Goal: Task Accomplishment & Management: Manage account settings

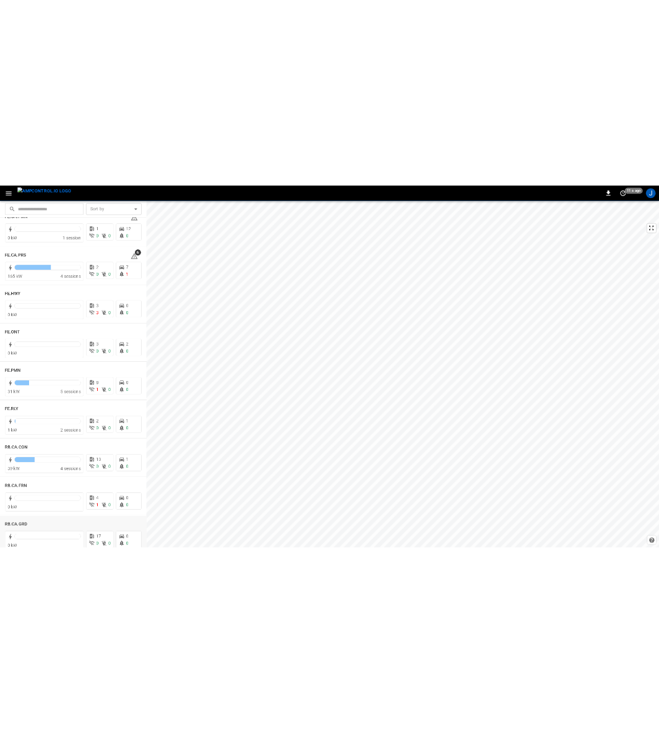
scroll to position [1484, 0]
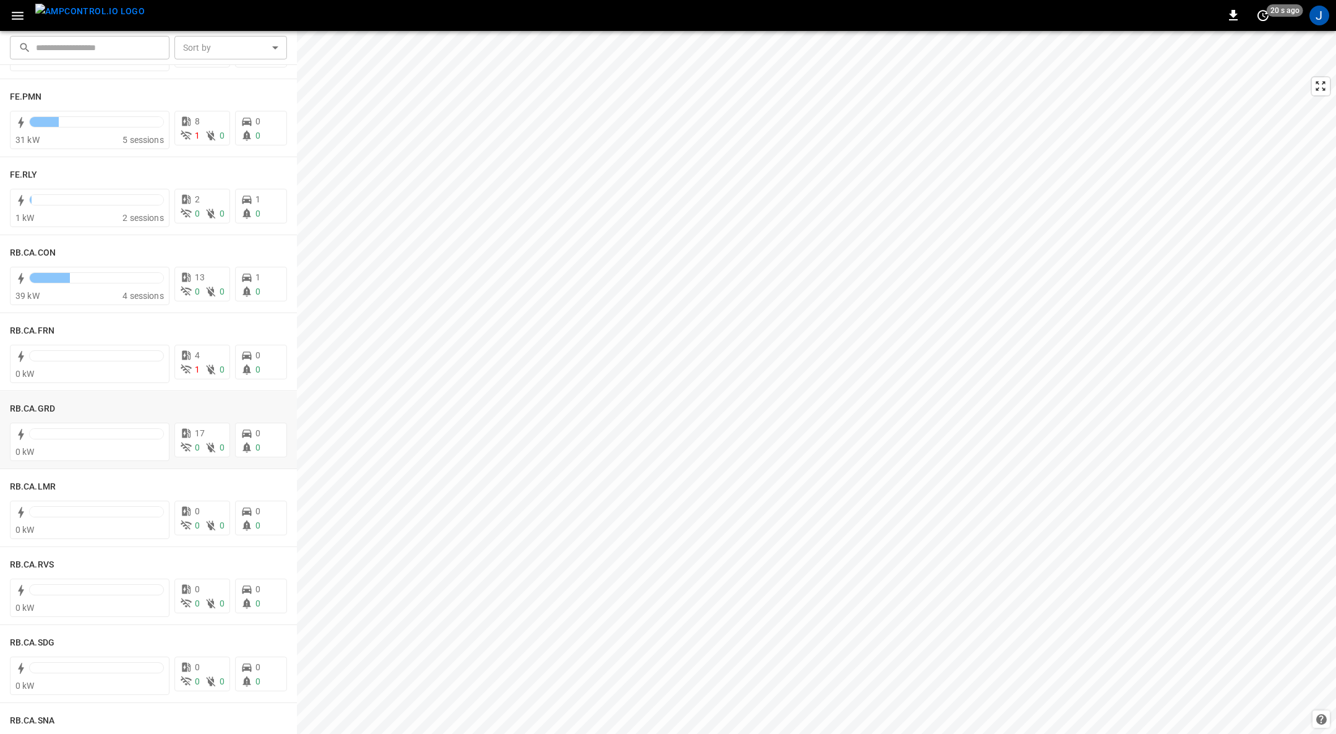
click at [26, 405] on h6 "RB.CA.GRD" at bounding box center [32, 409] width 45 height 14
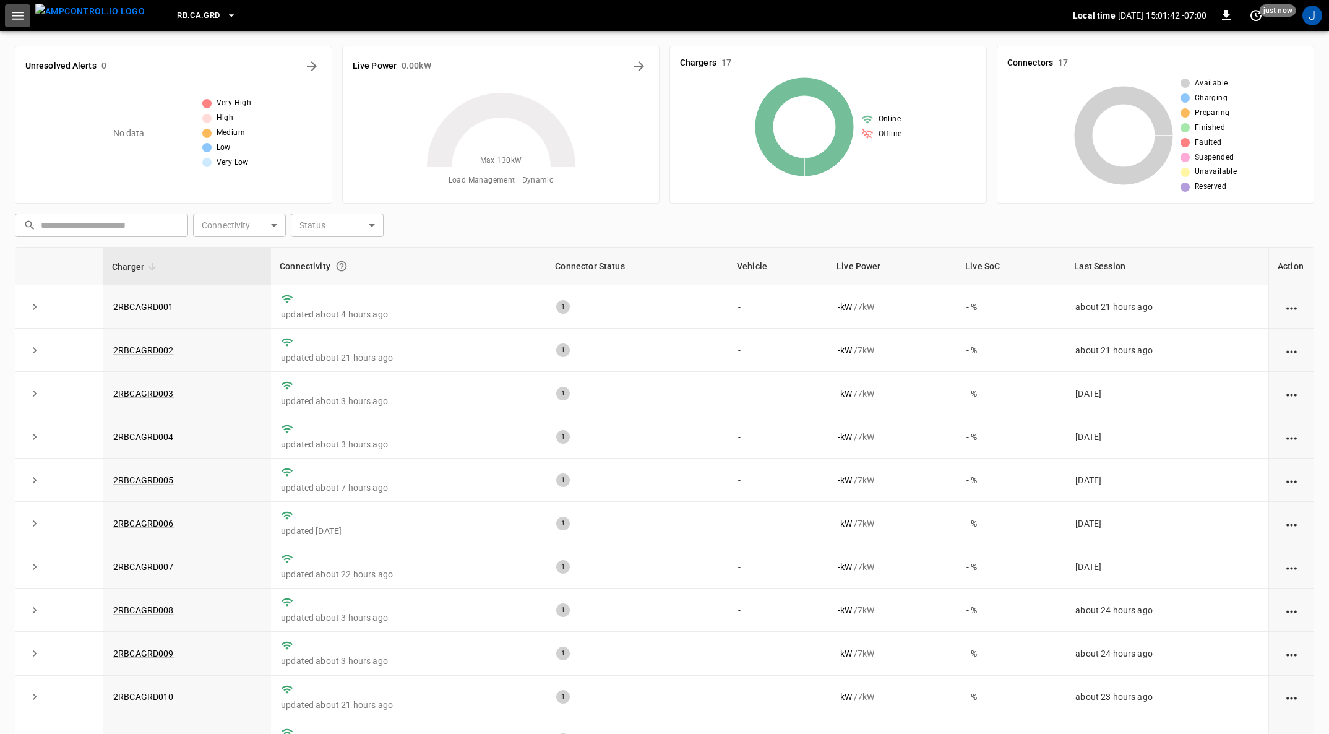
click at [15, 20] on icon "button" at bounding box center [17, 15] width 15 height 15
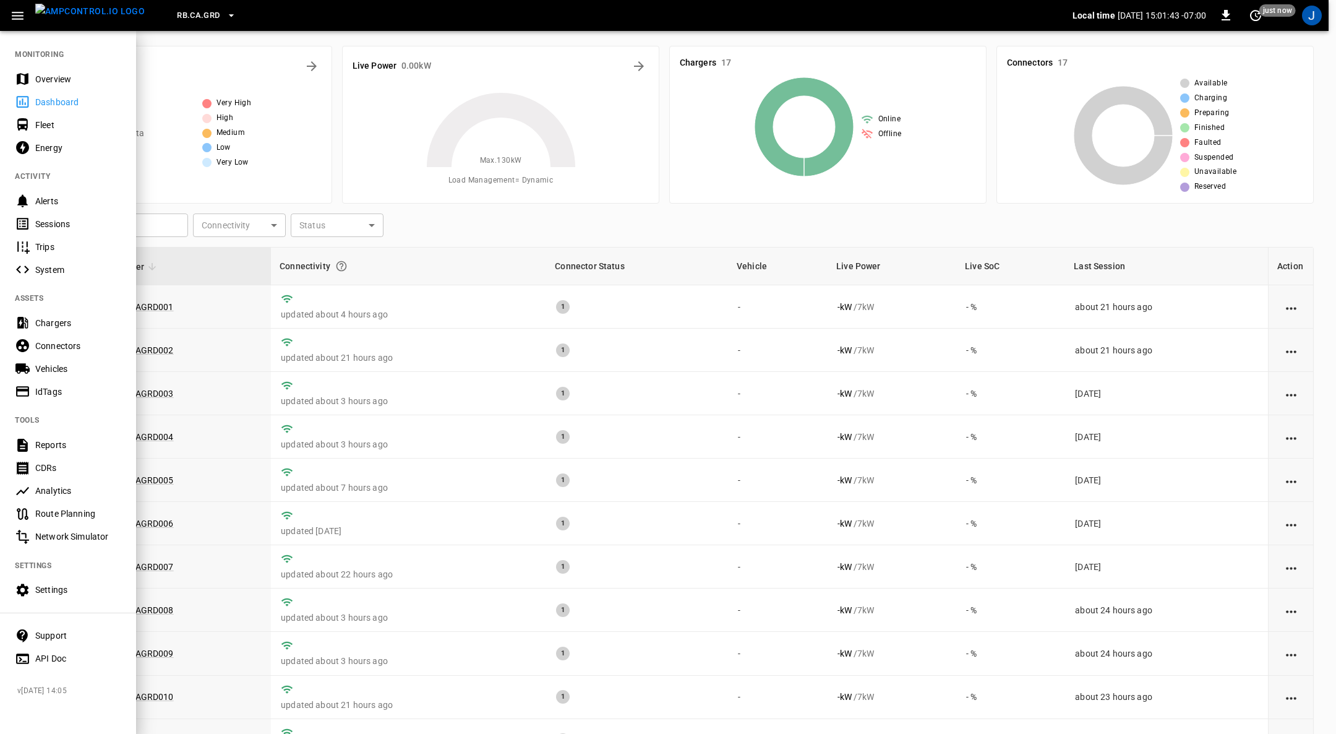
drag, startPoint x: 54, startPoint y: 122, endPoint x: 230, endPoint y: 373, distance: 306.3
click at [54, 122] on div "Fleet" at bounding box center [78, 125] width 86 height 12
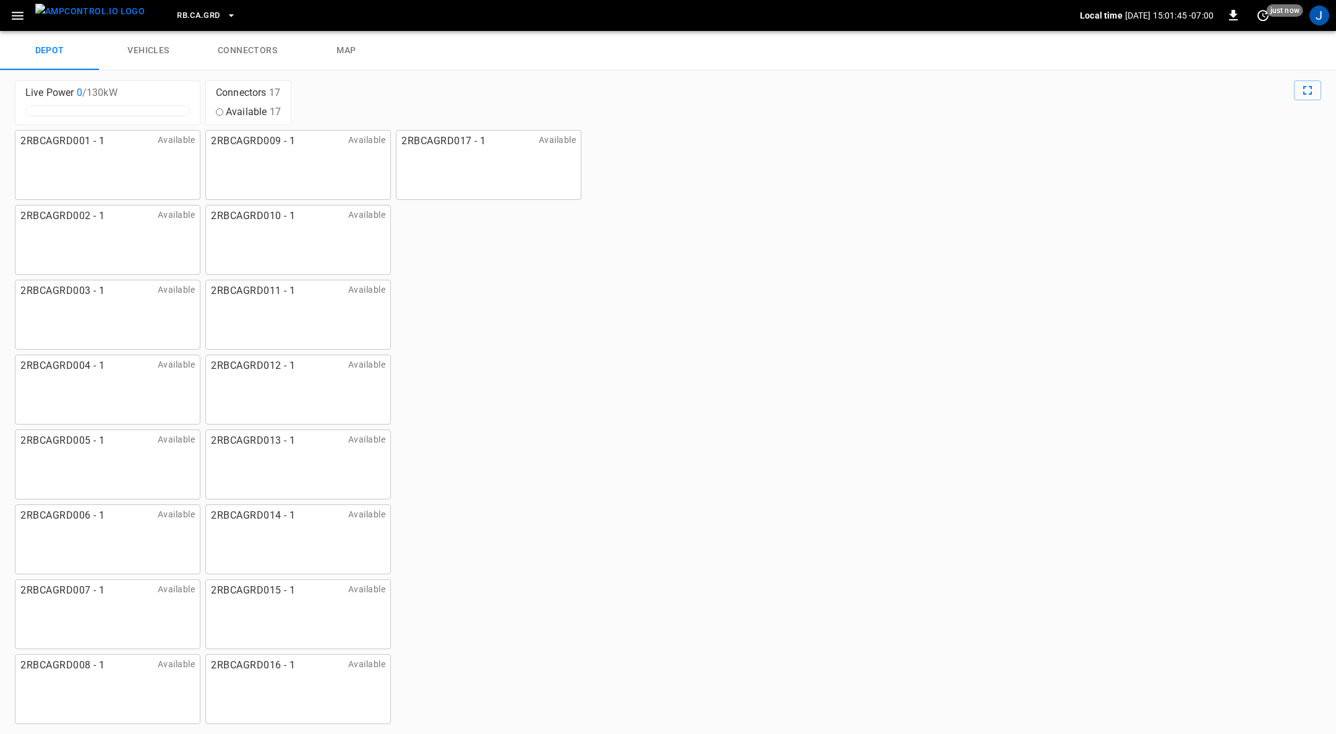
click at [268, 48] on link "connectors" at bounding box center [247, 51] width 99 height 40
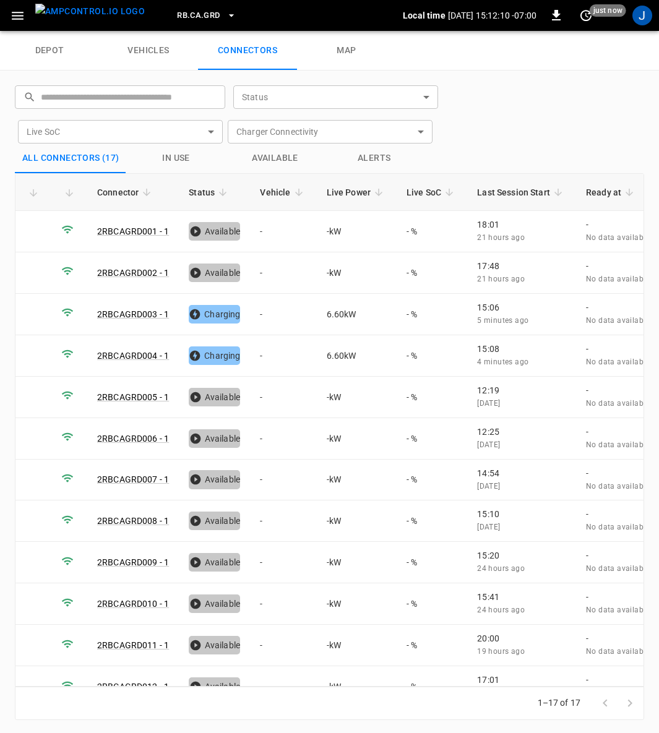
click at [283, 306] on td "-" at bounding box center [283, 314] width 66 height 41
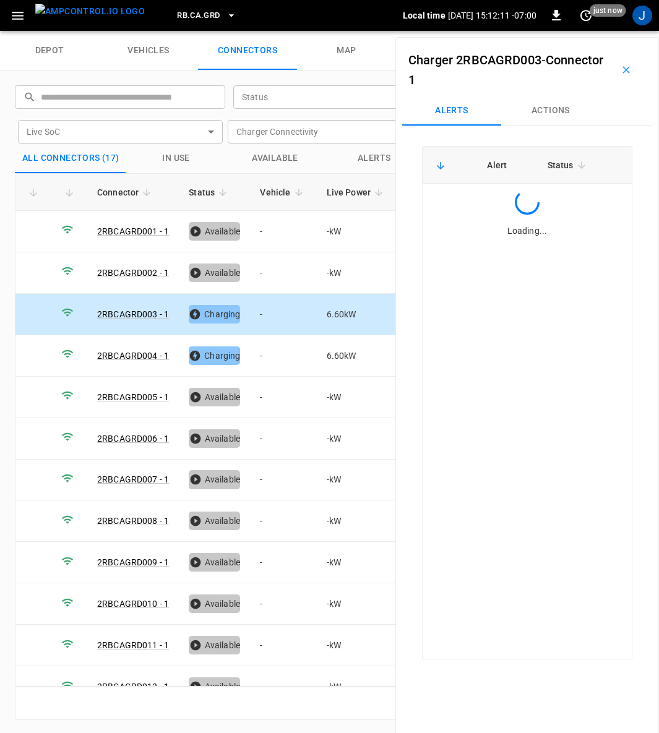
click at [269, 358] on td "-" at bounding box center [283, 355] width 66 height 41
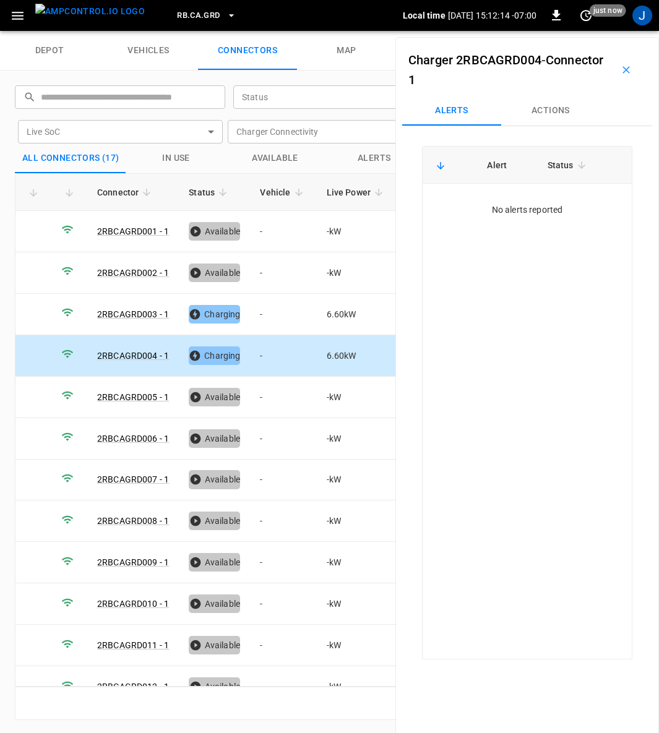
click at [546, 108] on button "Actions" at bounding box center [550, 111] width 99 height 30
click at [546, 206] on input "Vehicle Name" at bounding box center [530, 204] width 98 height 15
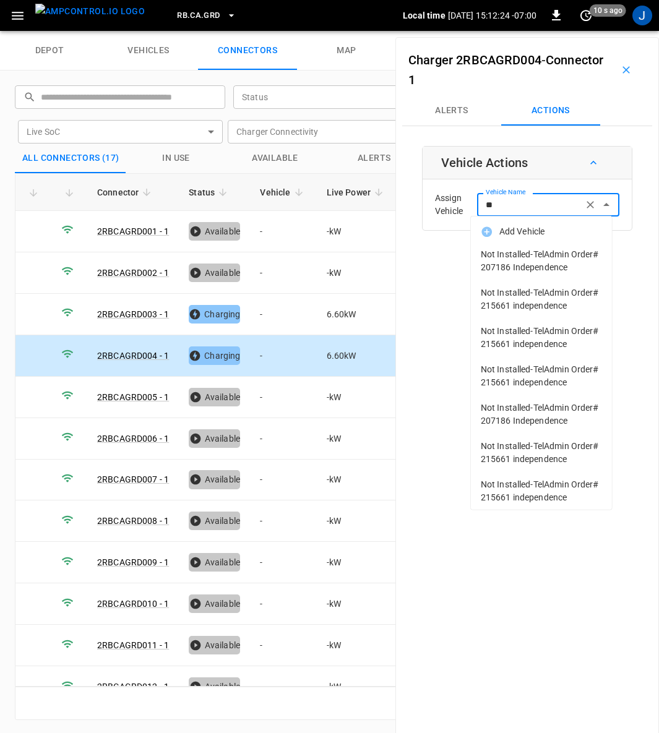
type input "*"
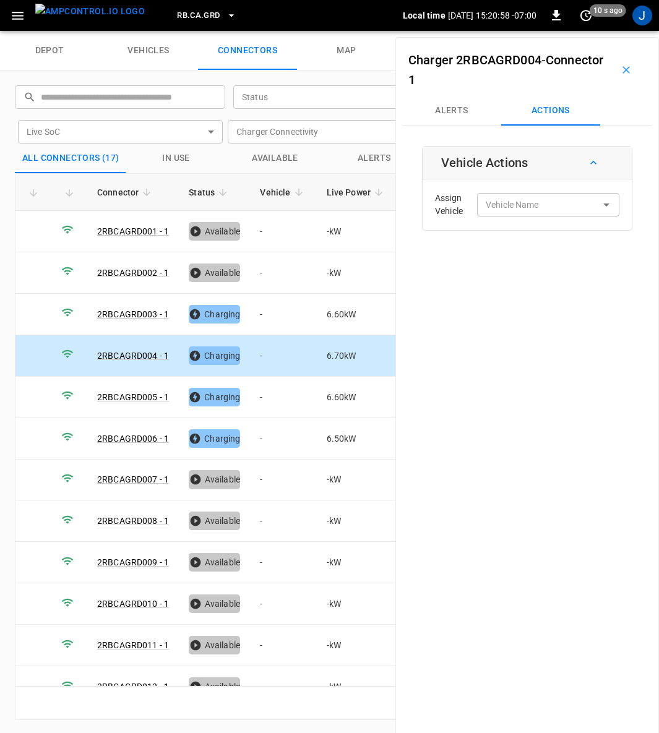
click at [262, 354] on td "-" at bounding box center [283, 355] width 66 height 41
click at [523, 210] on div "Vehicle Name Vehicle Name" at bounding box center [548, 204] width 142 height 23
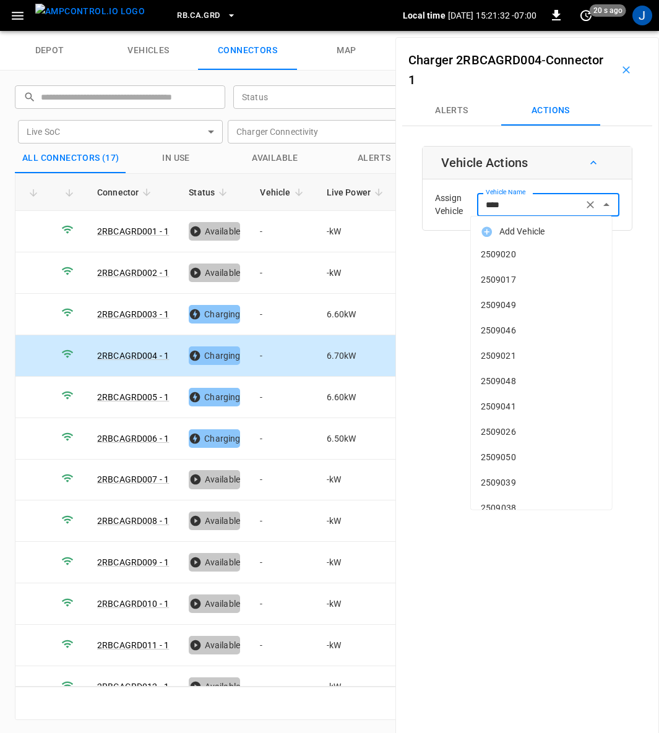
type input "*****"
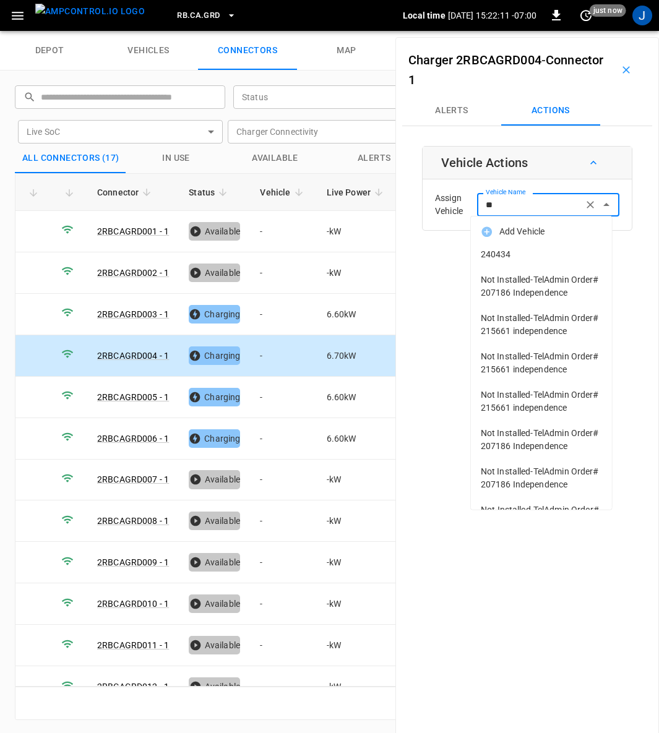
click at [499, 253] on span "240434" at bounding box center [541, 254] width 121 height 13
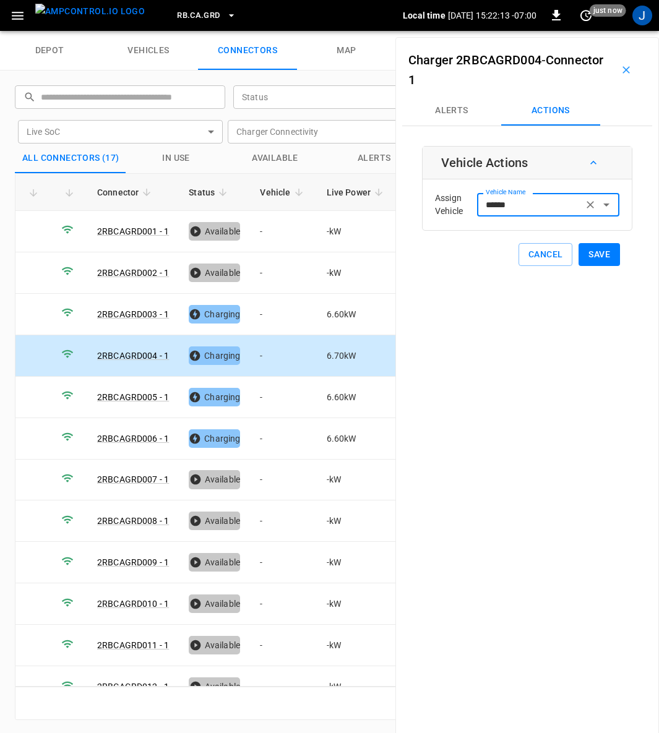
type input "******"
click at [589, 254] on button "Save" at bounding box center [598, 254] width 41 height 23
click at [256, 392] on td "-" at bounding box center [283, 397] width 66 height 41
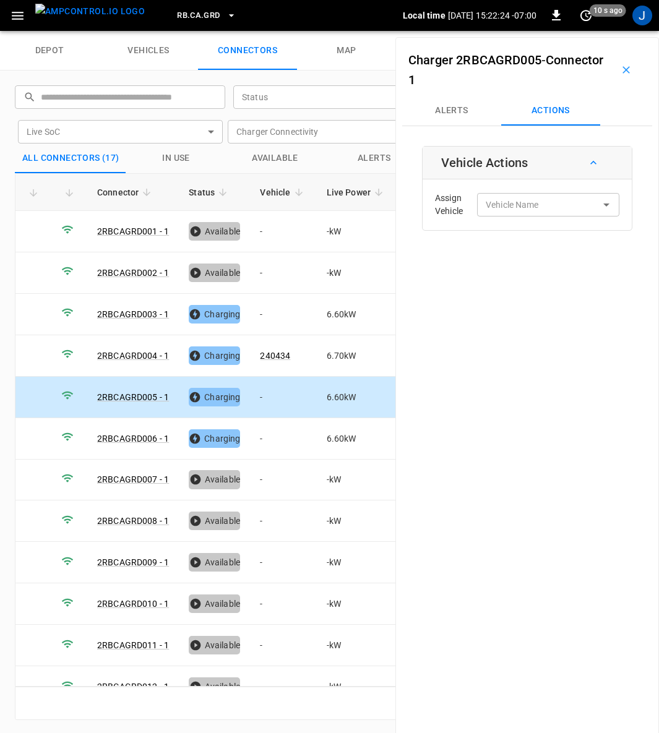
click at [542, 208] on input "Vehicle Name" at bounding box center [530, 204] width 98 height 15
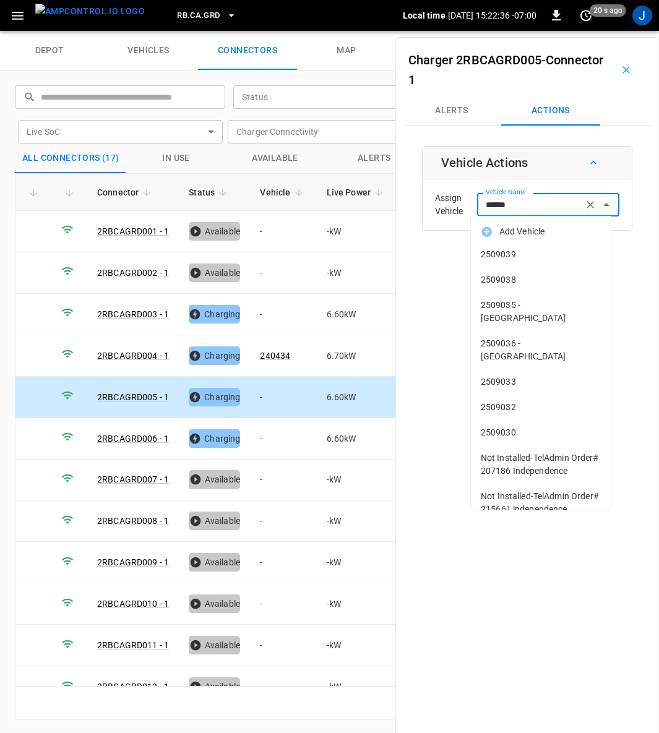
type input "*******"
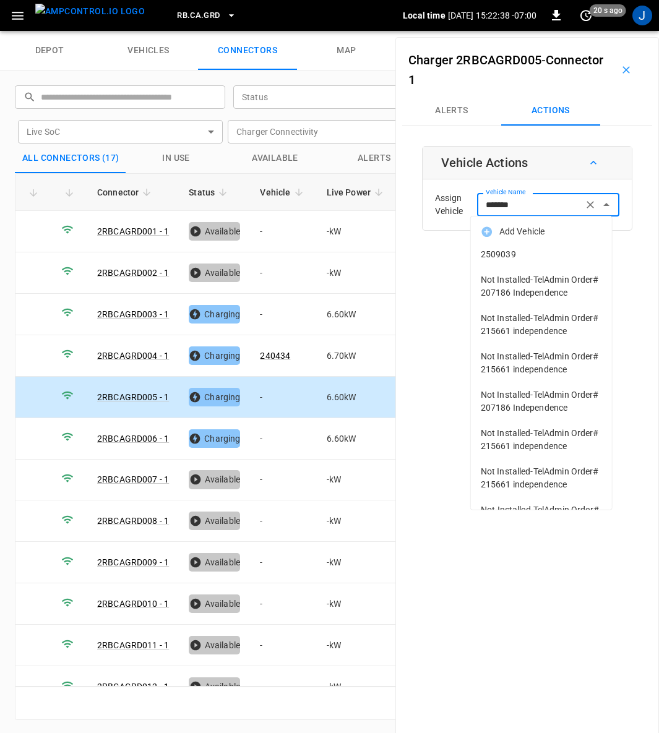
click at [505, 254] on span "2509039" at bounding box center [541, 254] width 121 height 13
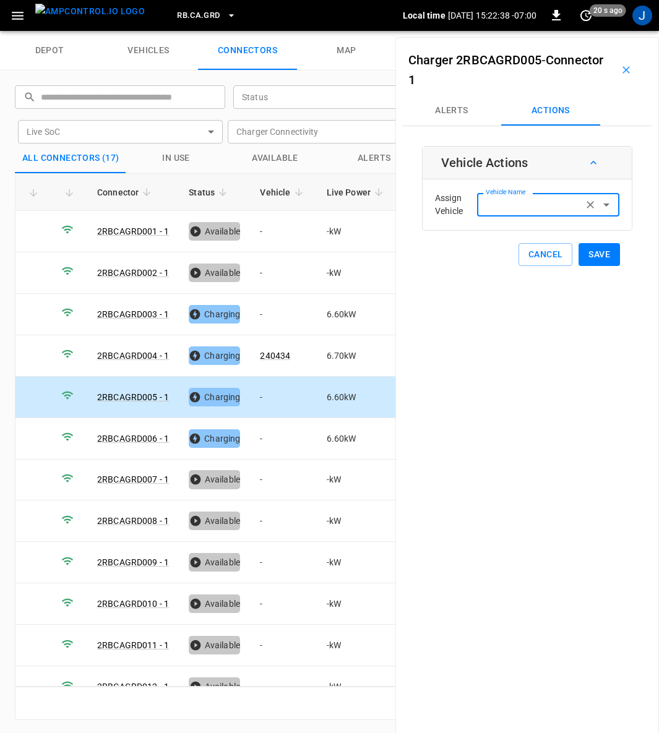
type input "*******"
click at [591, 254] on div "Charger 2RBCAGRD005 - Connector 1 Alerts Actions Vehicle Actions Assign Vehicle…" at bounding box center [526, 403] width 263 height 733
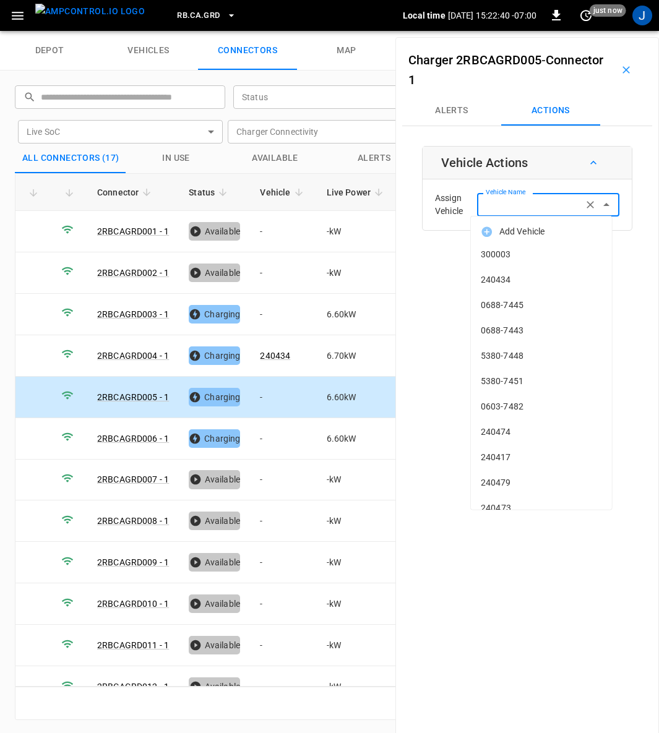
click at [540, 210] on input "Vehicle Name" at bounding box center [530, 204] width 98 height 15
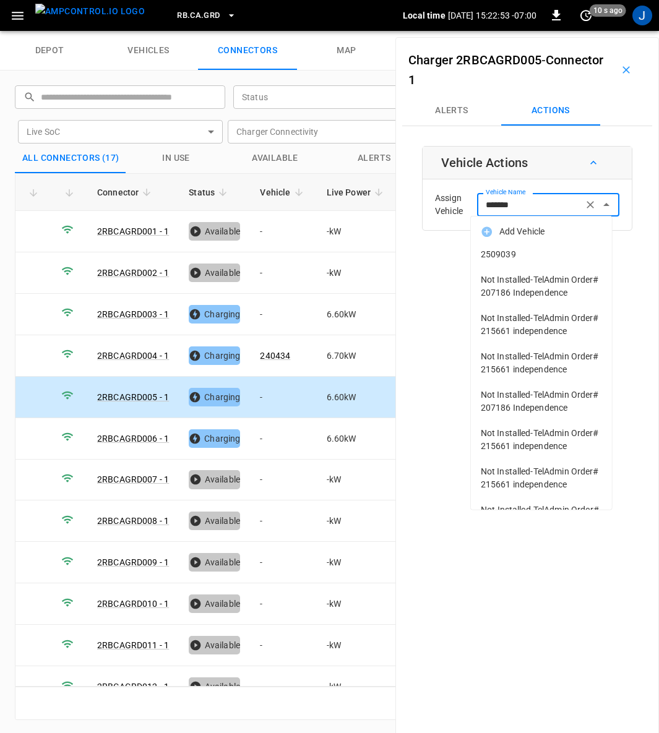
click at [506, 254] on span "2509039" at bounding box center [541, 254] width 121 height 13
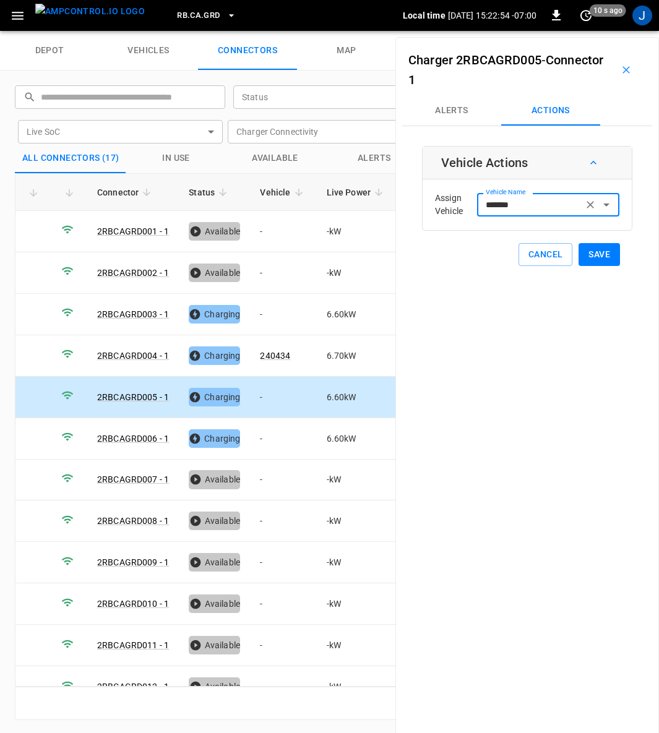
type input "*******"
click at [596, 257] on button "Save" at bounding box center [598, 254] width 41 height 23
click at [262, 440] on td "-" at bounding box center [283, 438] width 66 height 41
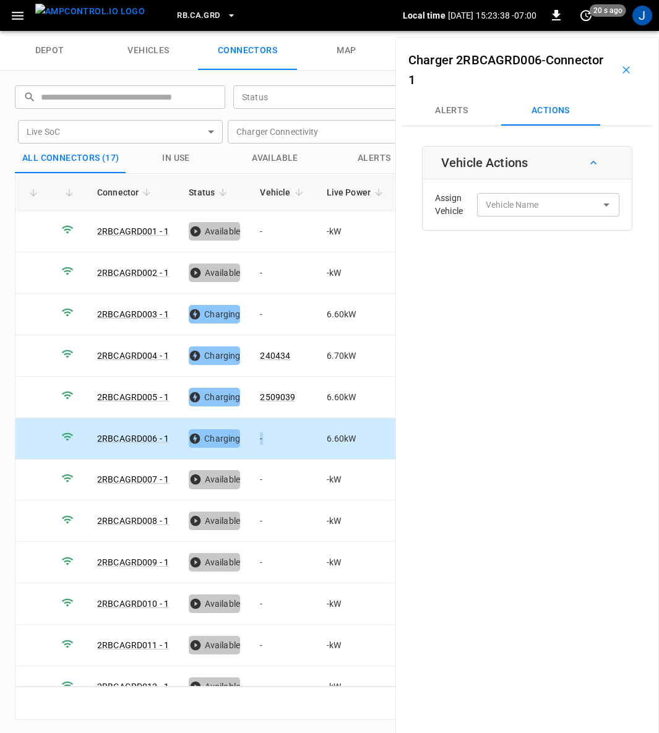
click at [262, 432] on td "-" at bounding box center [283, 438] width 66 height 41
click at [547, 208] on input "Vehicle Name" at bounding box center [530, 204] width 98 height 15
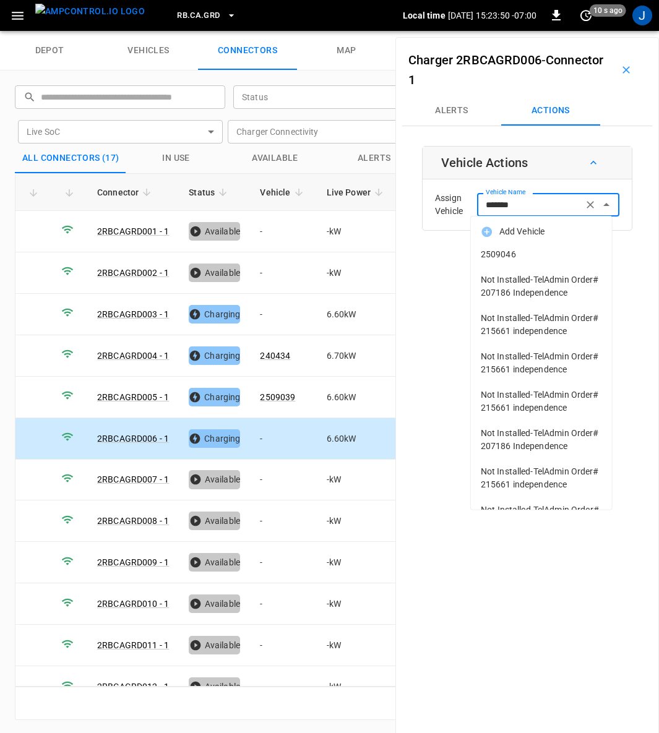
click at [488, 255] on span "2509046" at bounding box center [541, 254] width 121 height 13
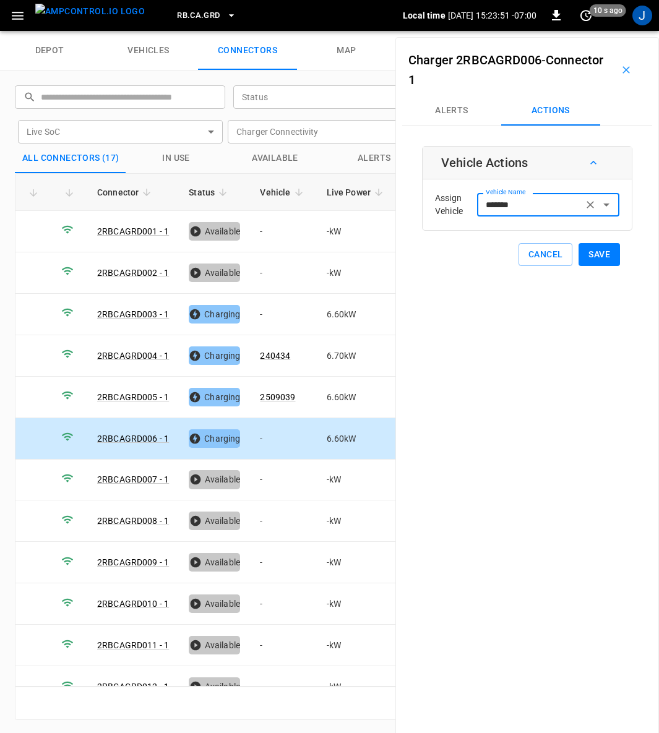
type input "*******"
click at [591, 254] on button "Save" at bounding box center [598, 254] width 41 height 23
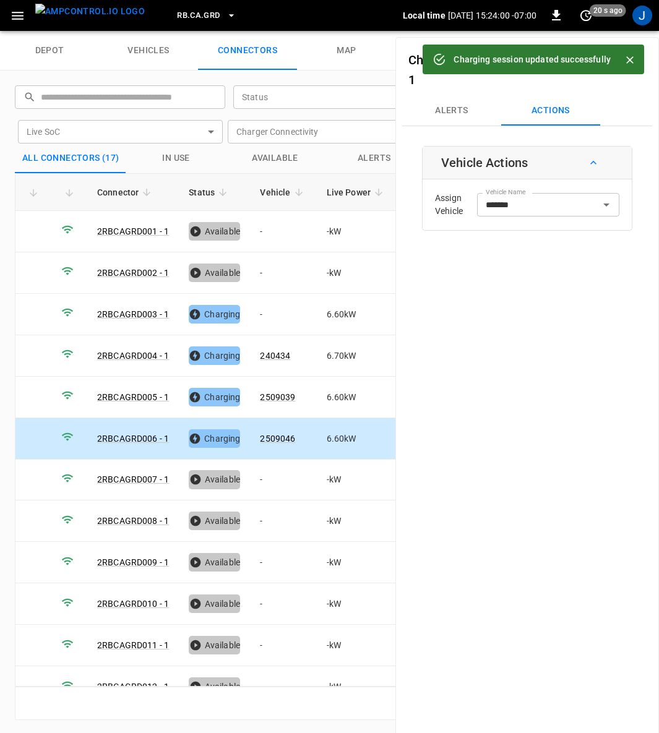
drag, startPoint x: 631, startPoint y: 57, endPoint x: 602, endPoint y: 345, distance: 289.6
click at [631, 57] on icon "Close" at bounding box center [629, 60] width 12 height 12
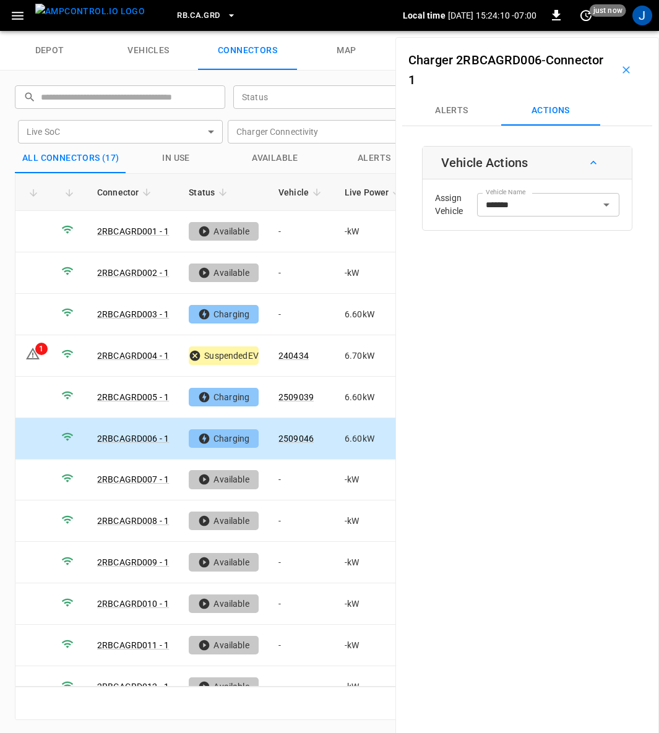
click at [620, 72] on icon "button" at bounding box center [626, 70] width 12 height 12
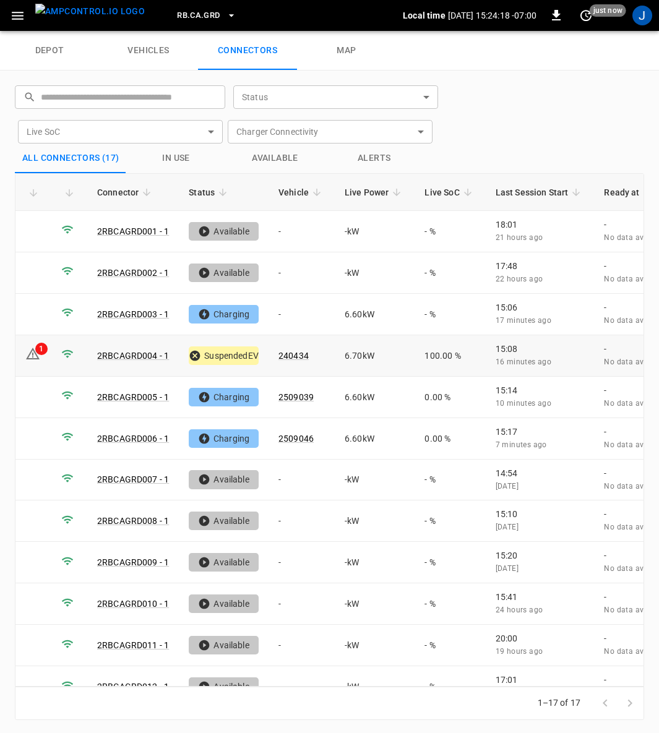
click at [143, 355] on link "2RBCAGRD004 - 1" at bounding box center [133, 356] width 72 height 10
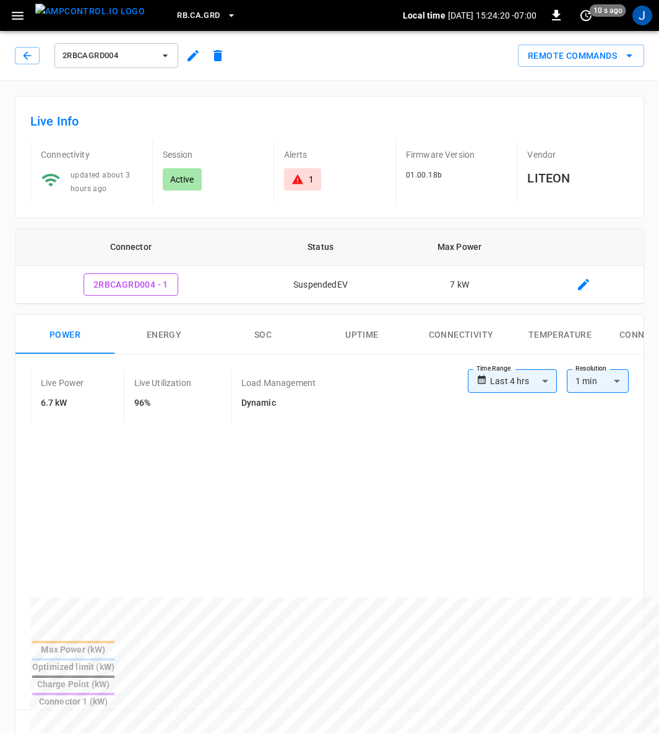
type input "**********"
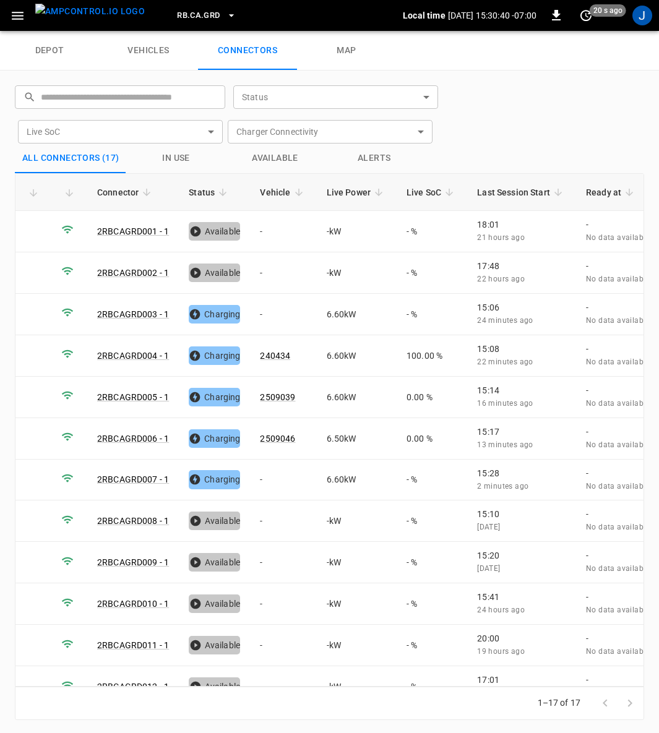
click at [273, 464] on td "-" at bounding box center [283, 480] width 66 height 41
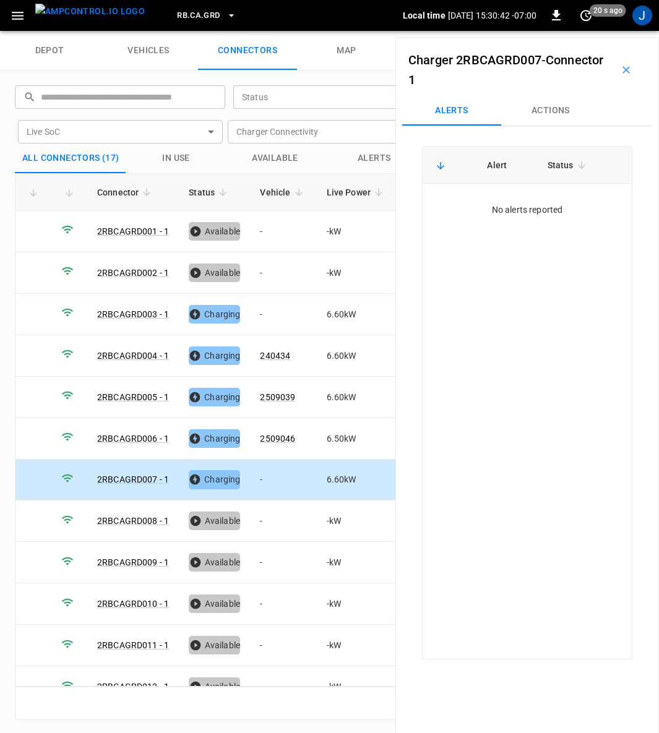
scroll to position [7, 0]
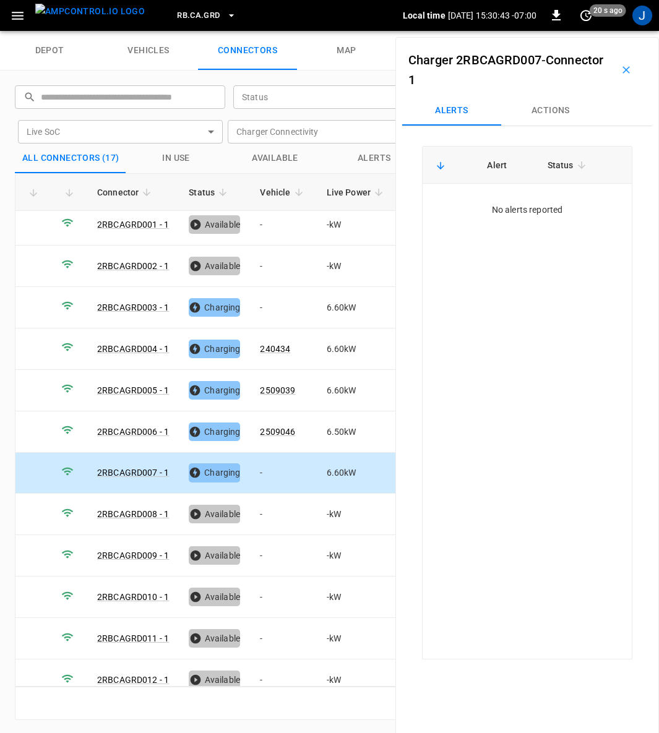
click at [556, 110] on button "Actions" at bounding box center [550, 111] width 99 height 30
click at [584, 215] on div "Vehicle Name" at bounding box center [548, 204] width 142 height 23
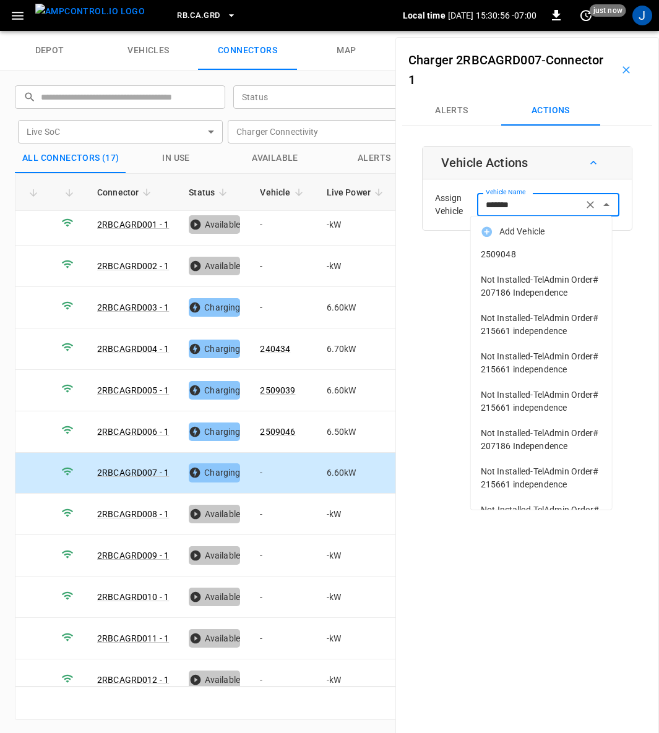
click at [515, 252] on span "2509048" at bounding box center [541, 254] width 121 height 13
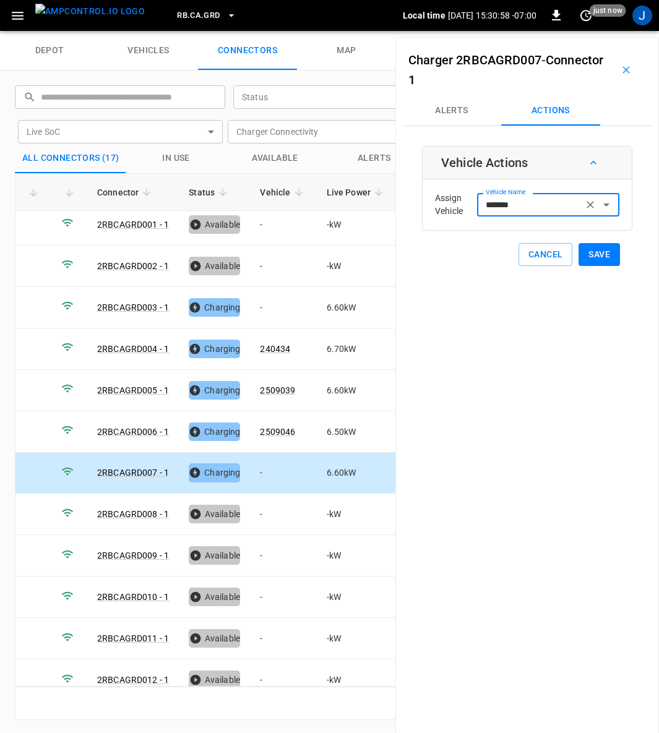
type input "*******"
click at [609, 243] on button "Save" at bounding box center [598, 254] width 41 height 23
drag, startPoint x: 621, startPoint y: 71, endPoint x: 629, endPoint y: 73, distance: 8.4
click at [621, 71] on icon "button" at bounding box center [626, 70] width 12 height 12
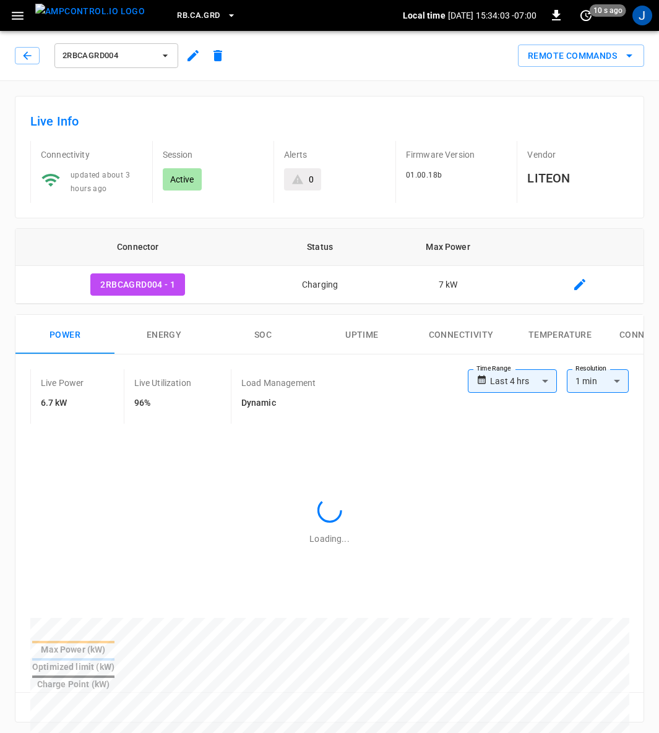
type input "**********"
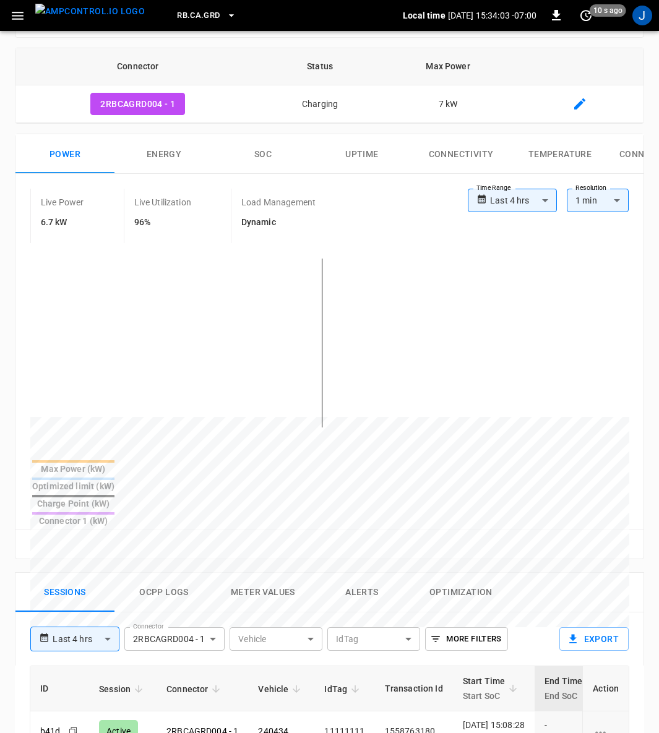
scroll to position [464, 0]
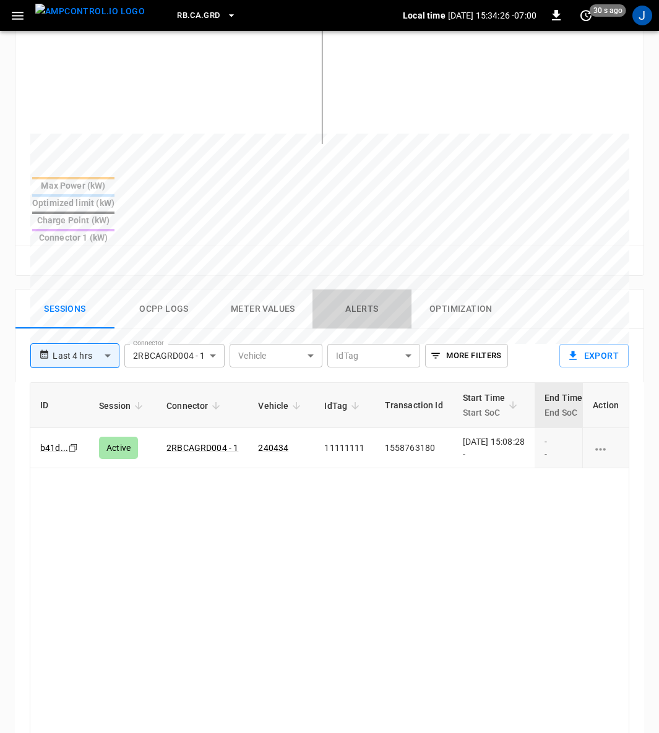
click at [367, 289] on button "Alerts" at bounding box center [361, 309] width 99 height 40
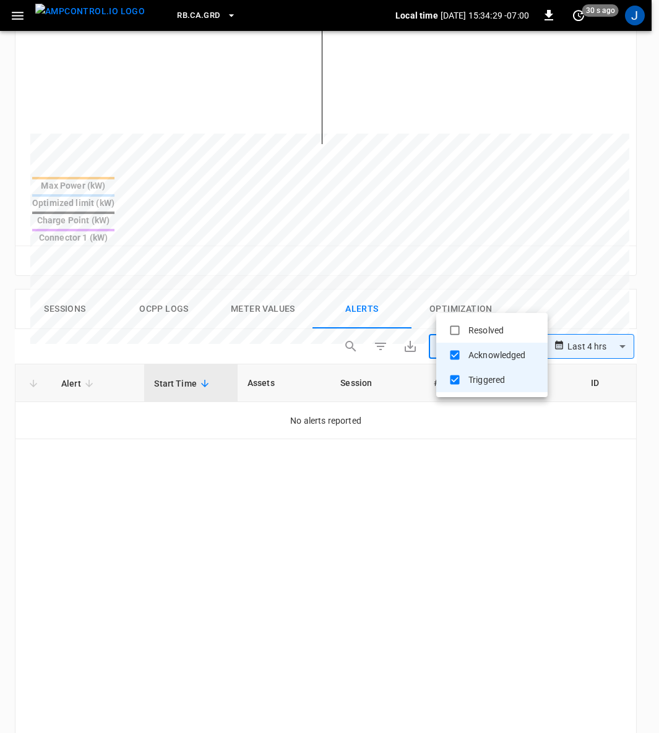
click at [536, 304] on body "**********" at bounding box center [329, 271] width 659 height 1470
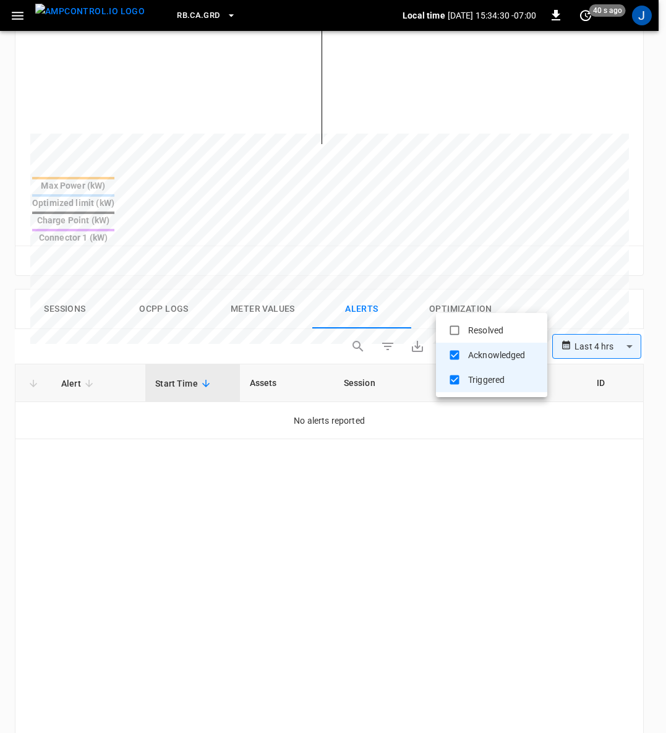
type input "**********"
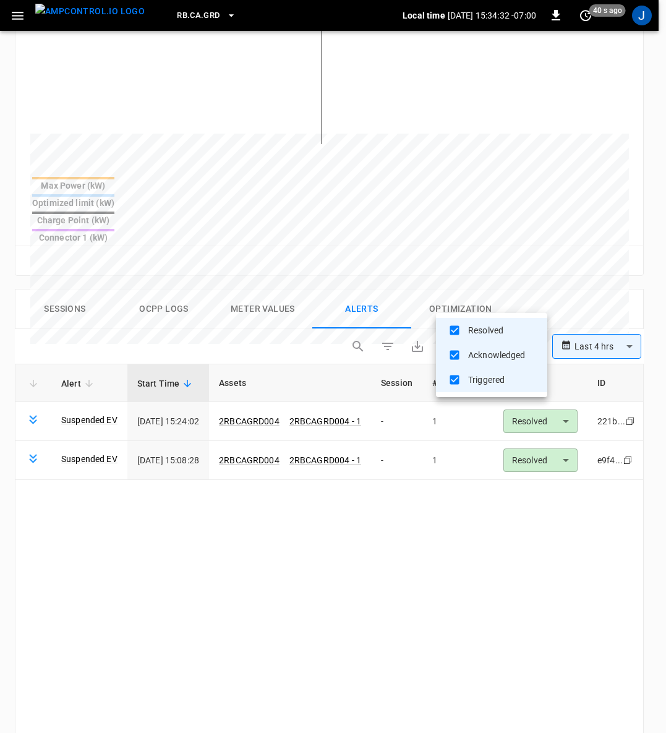
click at [216, 512] on div at bounding box center [333, 366] width 666 height 733
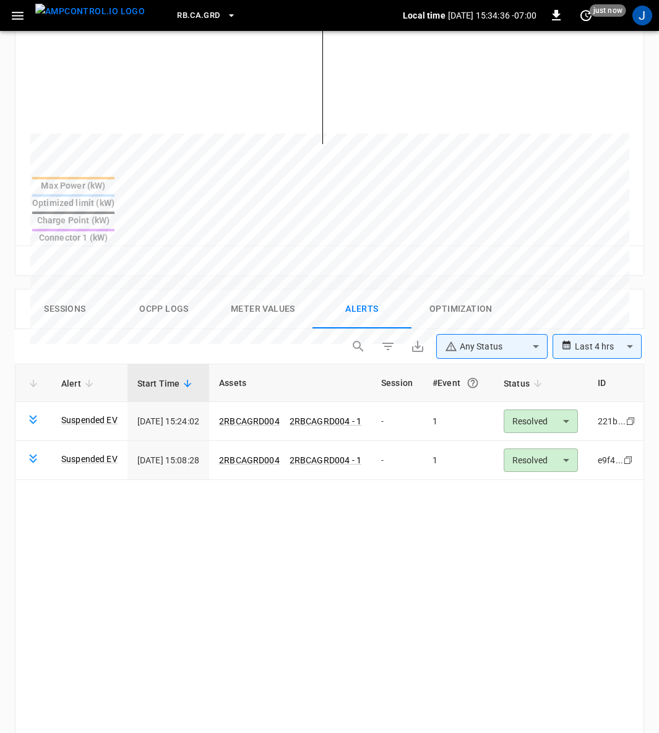
click at [98, 414] on link "Suspended EV" at bounding box center [89, 420] width 56 height 12
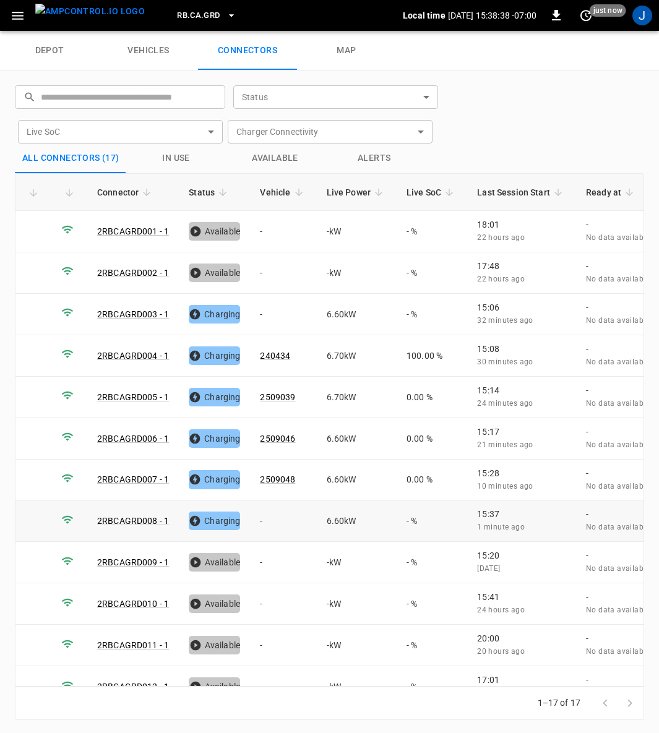
click at [258, 513] on td "-" at bounding box center [283, 520] width 66 height 41
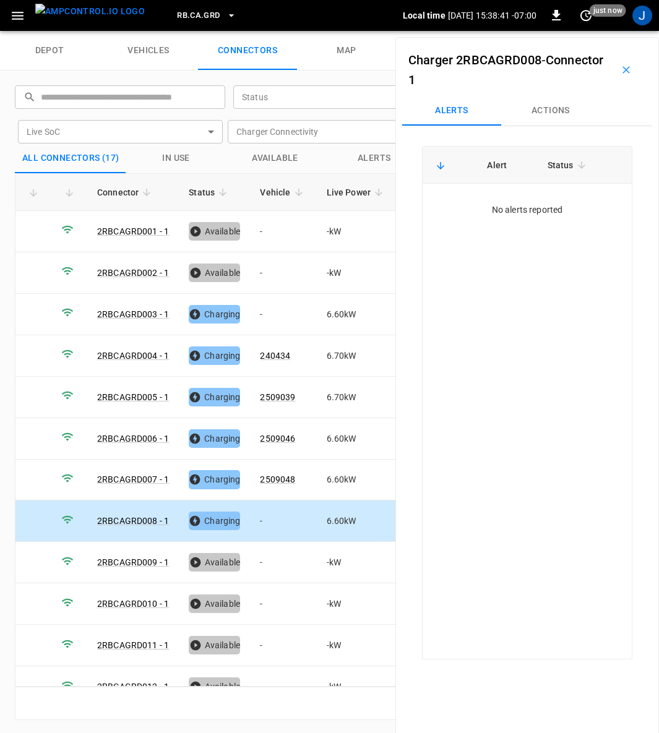
click at [554, 106] on button "Actions" at bounding box center [550, 111] width 99 height 30
click at [514, 201] on div "Vehicle Name Vehicle Name" at bounding box center [548, 204] width 142 height 23
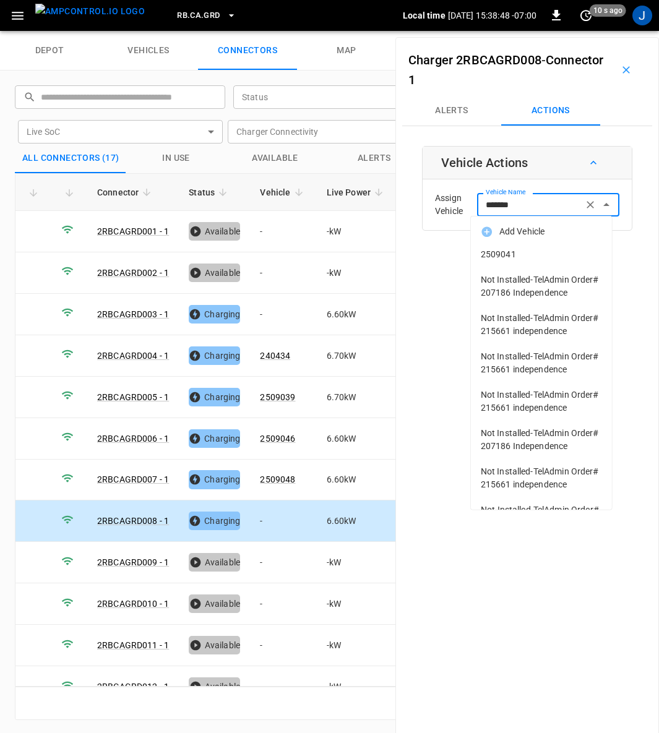
click at [498, 255] on span "2509041" at bounding box center [541, 254] width 121 height 13
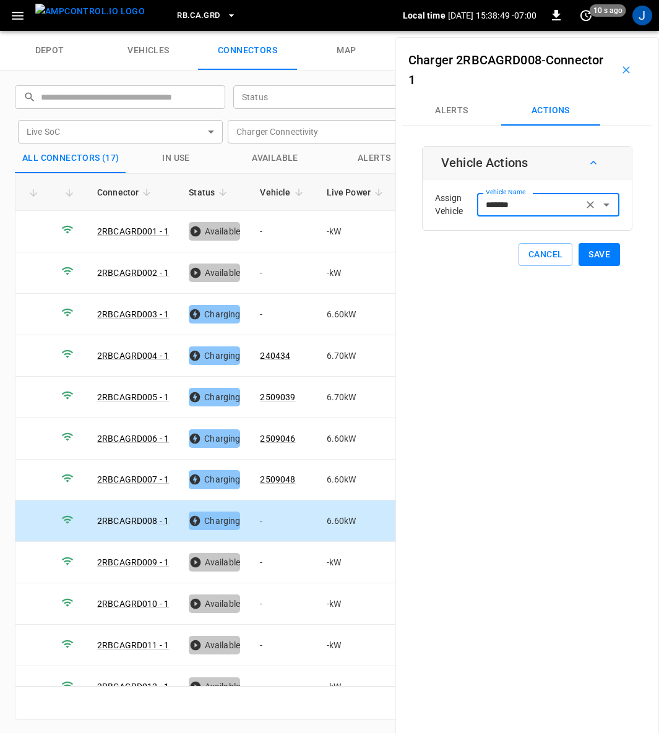
type input "*******"
click at [593, 252] on button "Save" at bounding box center [598, 254] width 41 height 23
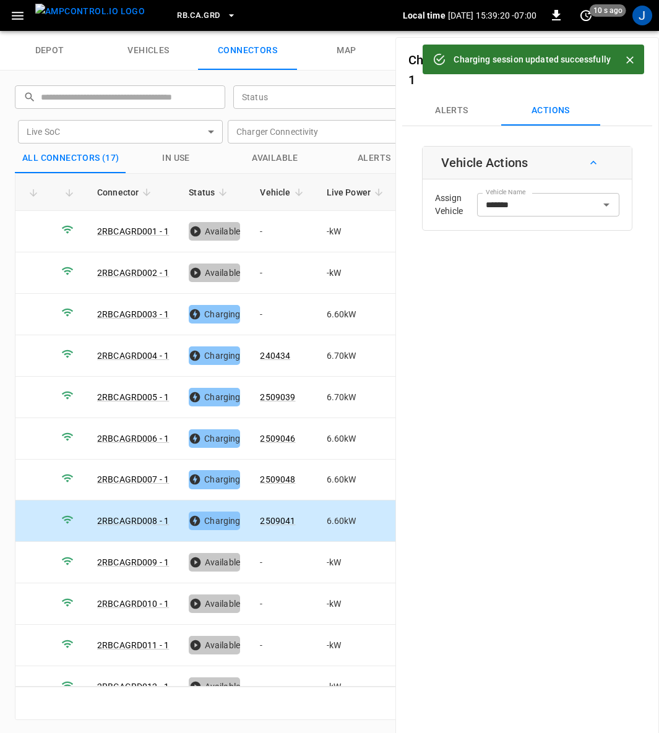
click at [633, 58] on icon "Close" at bounding box center [629, 60] width 12 height 12
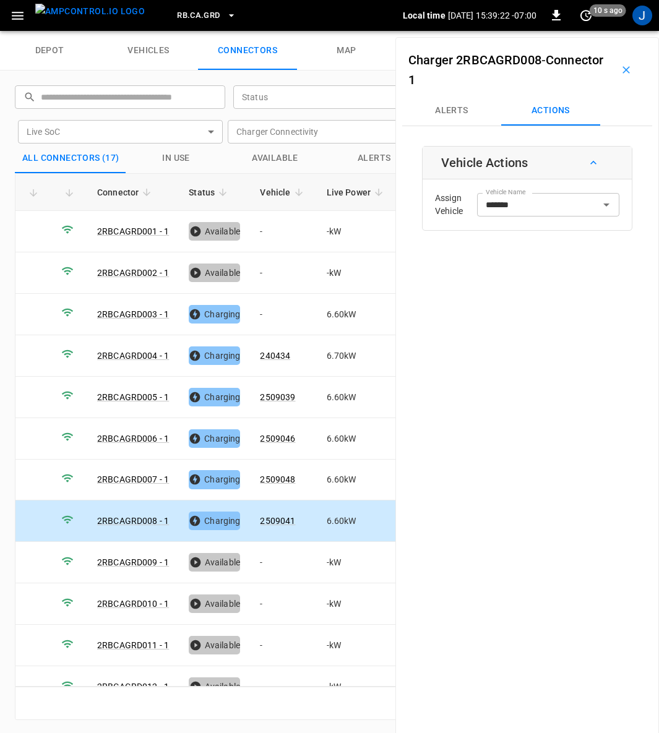
click at [620, 72] on icon "button" at bounding box center [626, 70] width 12 height 12
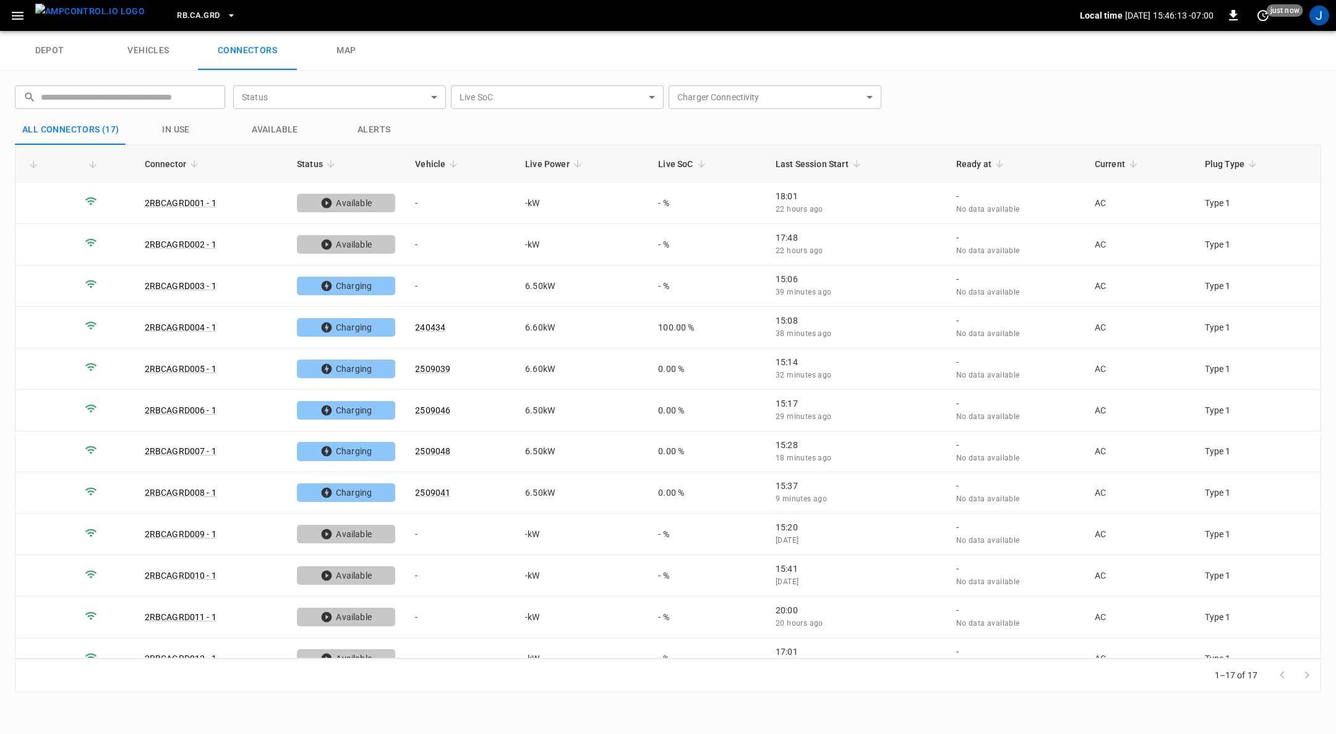
click at [0, 434] on div "​ ​ Status ​ Status Live SoC ​ Live SoC Charger Connectivity ​ Charger Connecti…" at bounding box center [668, 389] width 1336 height 636
